Goal: Information Seeking & Learning: Understand process/instructions

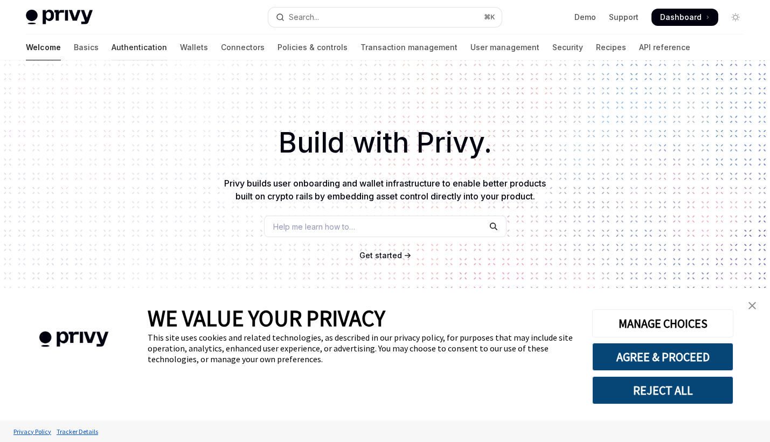
click at [112, 48] on link "Authentication" at bounding box center [140, 47] width 56 height 26
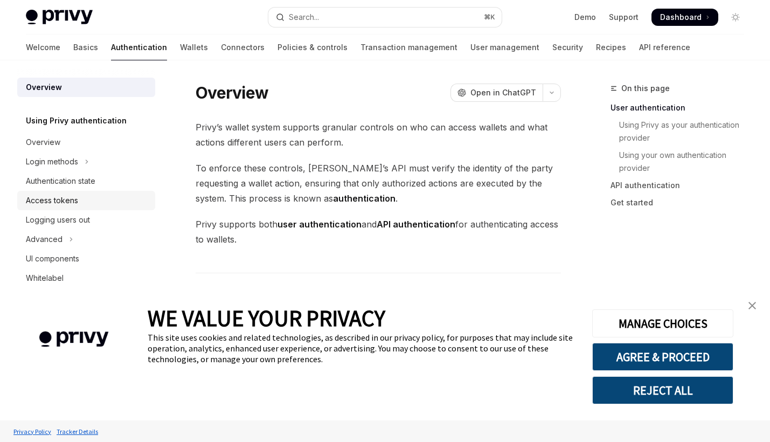
click at [78, 200] on div "Access tokens" at bounding box center [87, 200] width 123 height 13
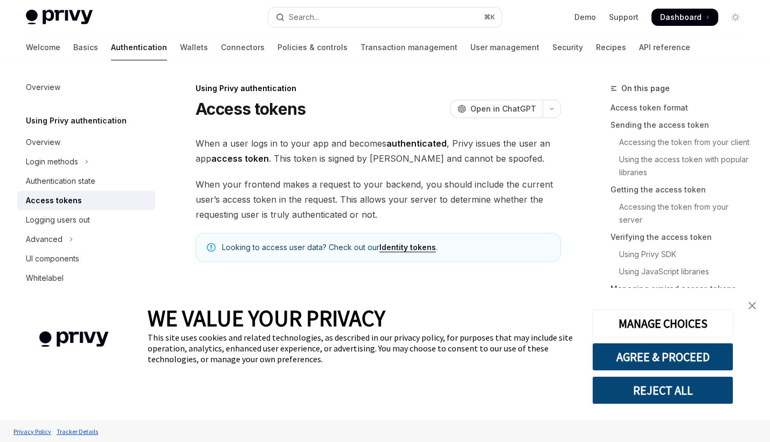
type textarea "*"
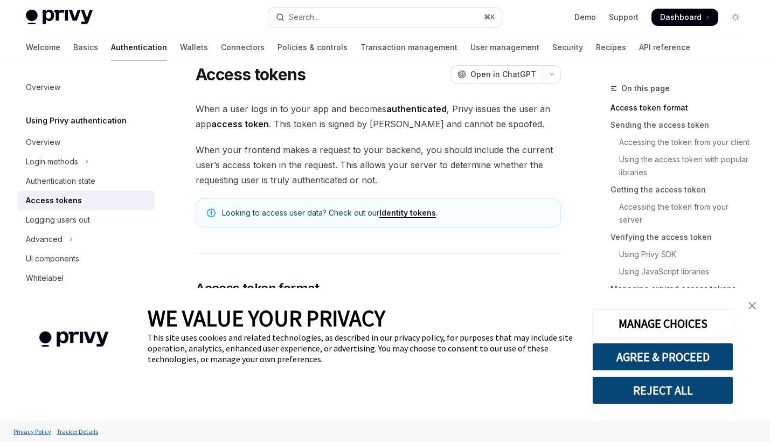
scroll to position [41, 0]
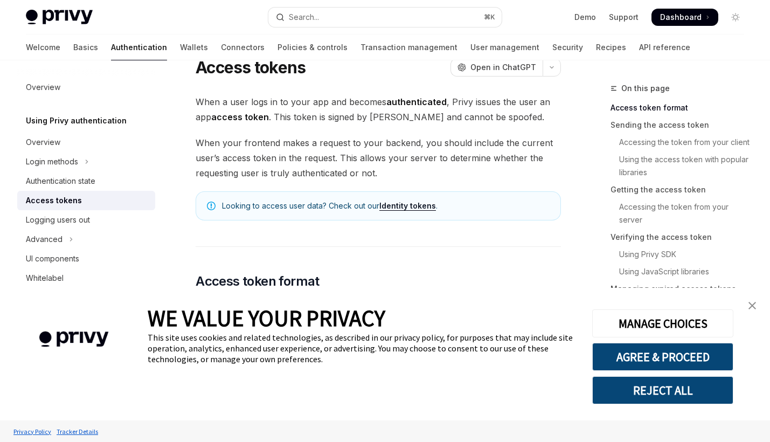
click at [755, 302] on img "close banner" at bounding box center [753, 306] width 8 height 8
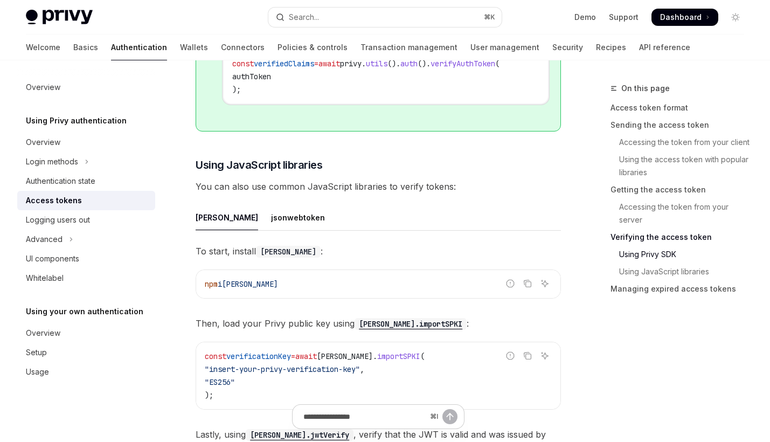
scroll to position [2433, 0]
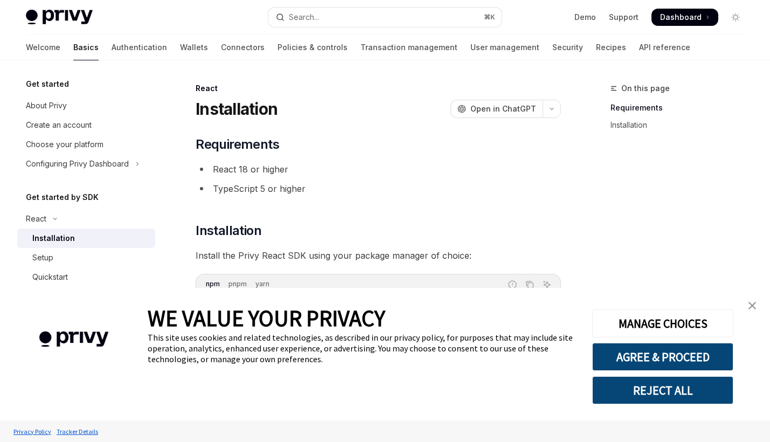
click at [752, 308] on img "close banner" at bounding box center [753, 306] width 8 height 8
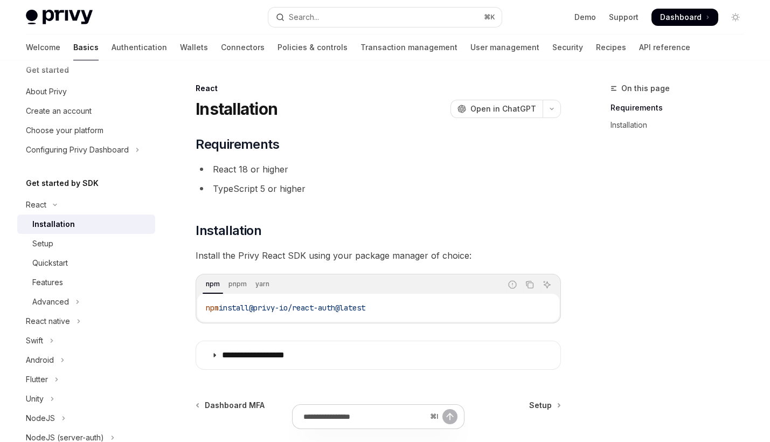
scroll to position [21, 0]
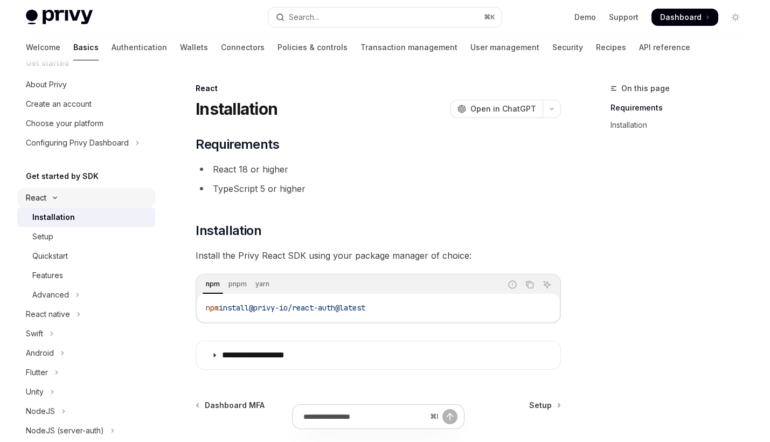
click at [54, 200] on button "React" at bounding box center [86, 197] width 138 height 19
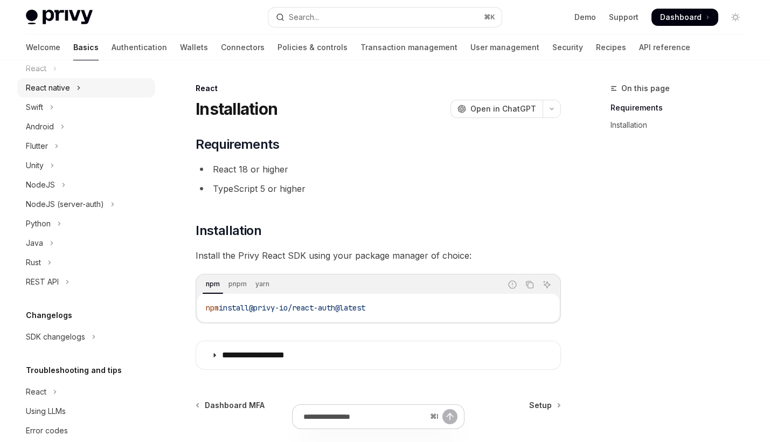
scroll to position [136, 0]
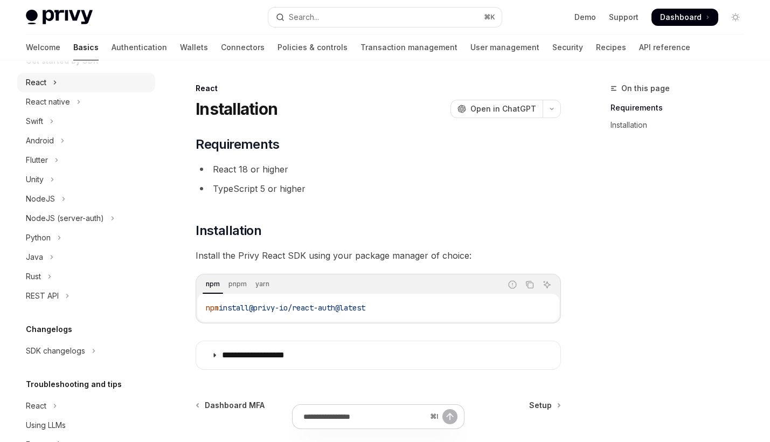
click at [53, 81] on icon "Toggle React section" at bounding box center [55, 82] width 4 height 13
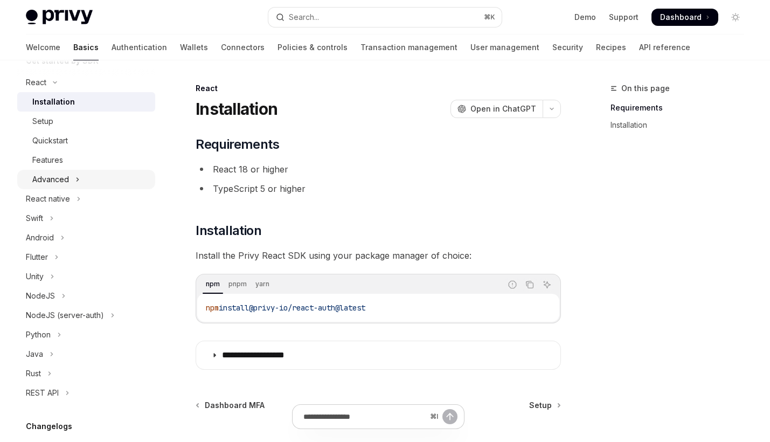
click at [78, 181] on icon "Toggle Advanced section" at bounding box center [77, 179] width 4 height 13
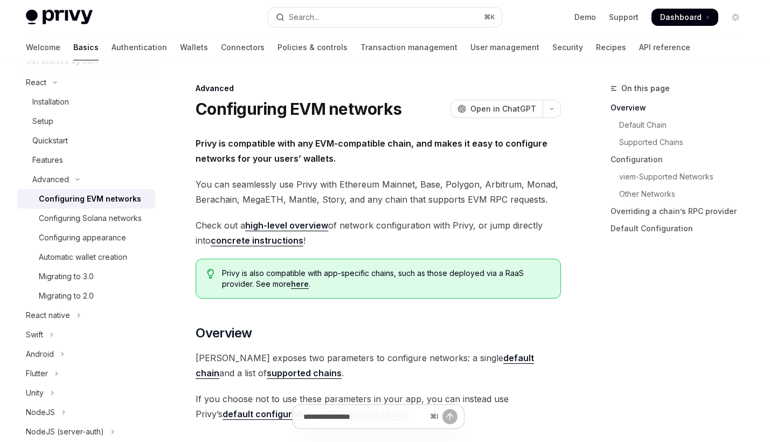
scroll to position [103, 0]
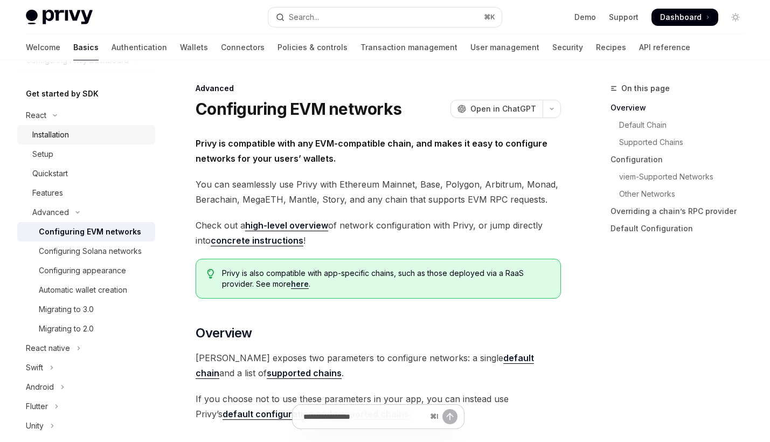
click at [53, 130] on div "Installation" at bounding box center [50, 134] width 37 height 13
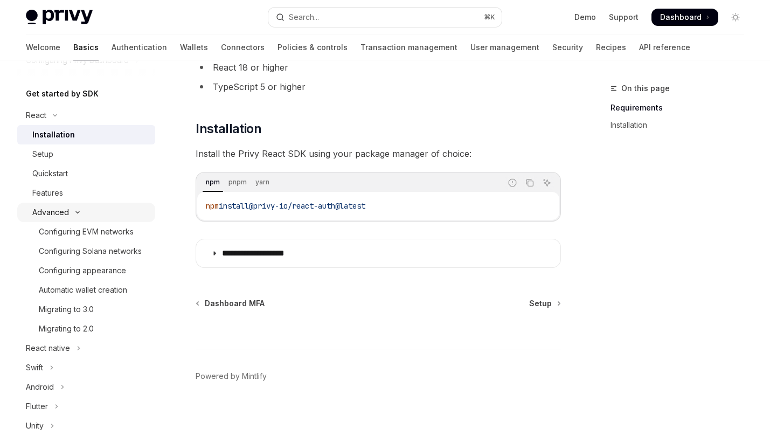
scroll to position [117, 0]
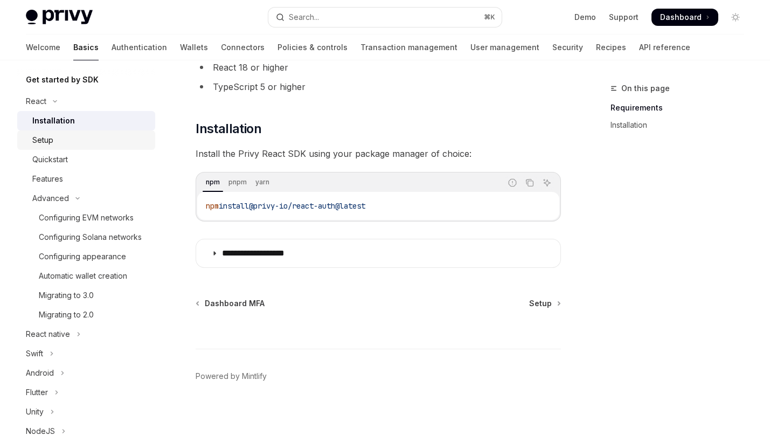
click at [76, 147] on link "Setup" at bounding box center [86, 139] width 138 height 19
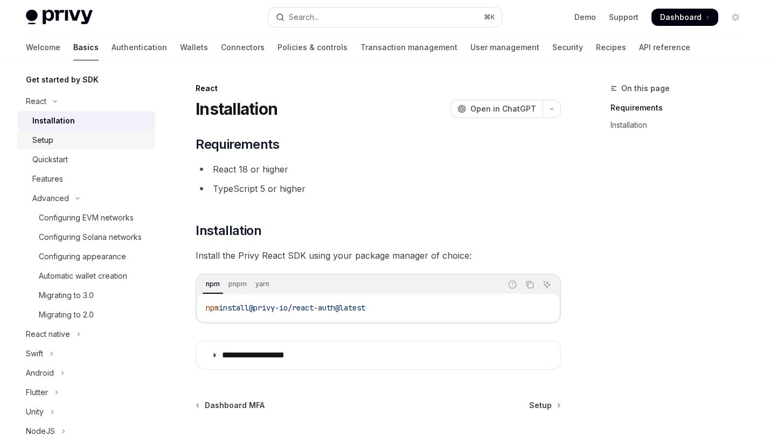
type textarea "*"
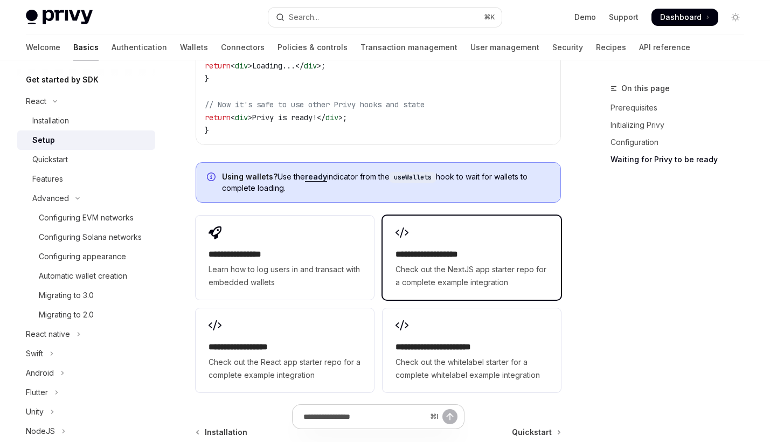
scroll to position [1378, 0]
